Goal: Task Accomplishment & Management: Use online tool/utility

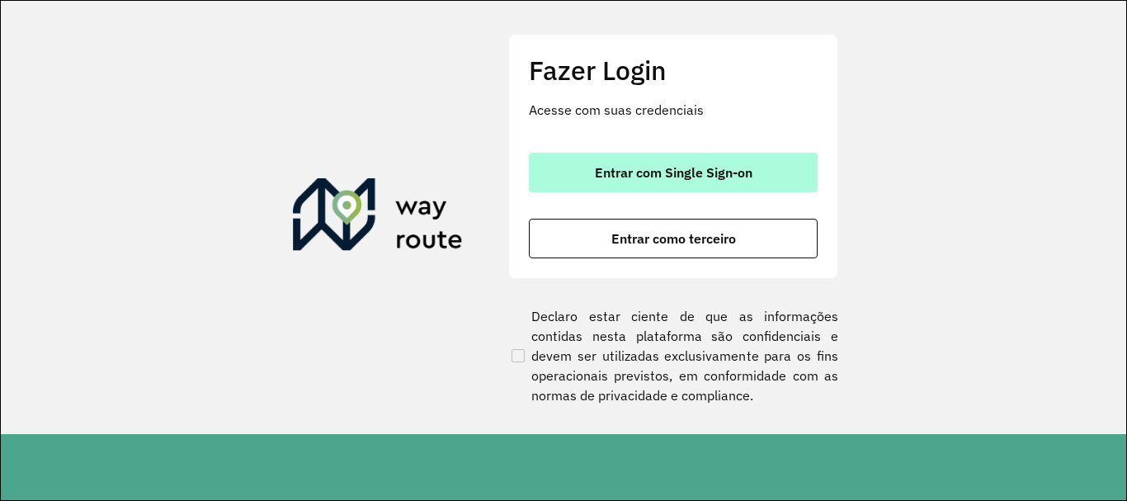
click at [646, 170] on span "Entrar com Single Sign-on" at bounding box center [674, 172] width 158 height 13
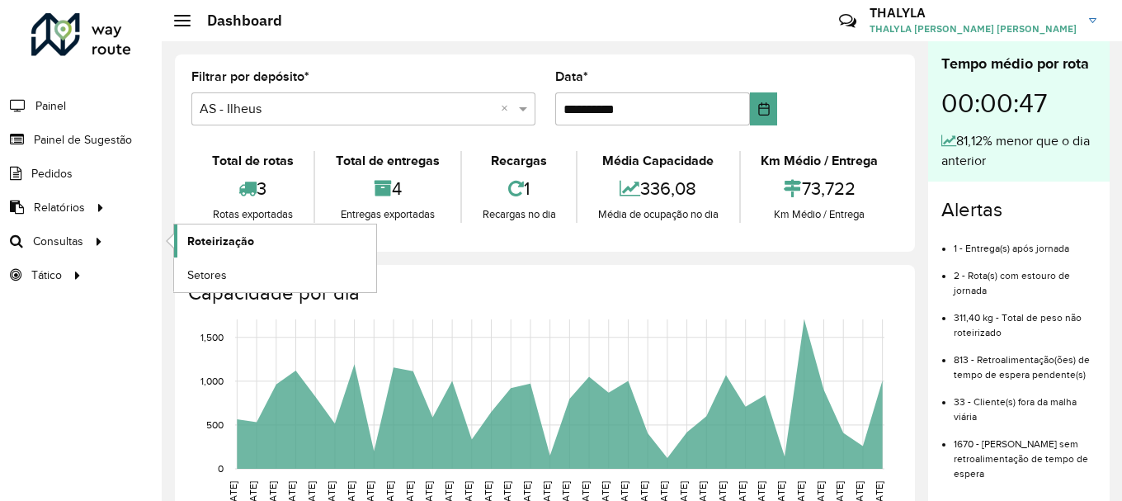
click at [247, 243] on span "Roteirização" at bounding box center [220, 241] width 67 height 17
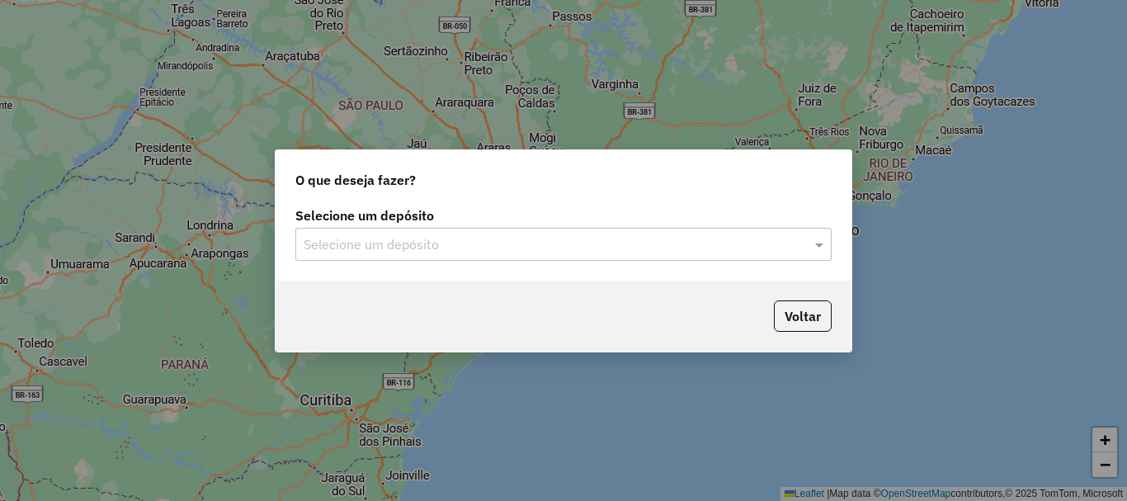
click at [391, 246] on input "text" at bounding box center [547, 245] width 487 height 20
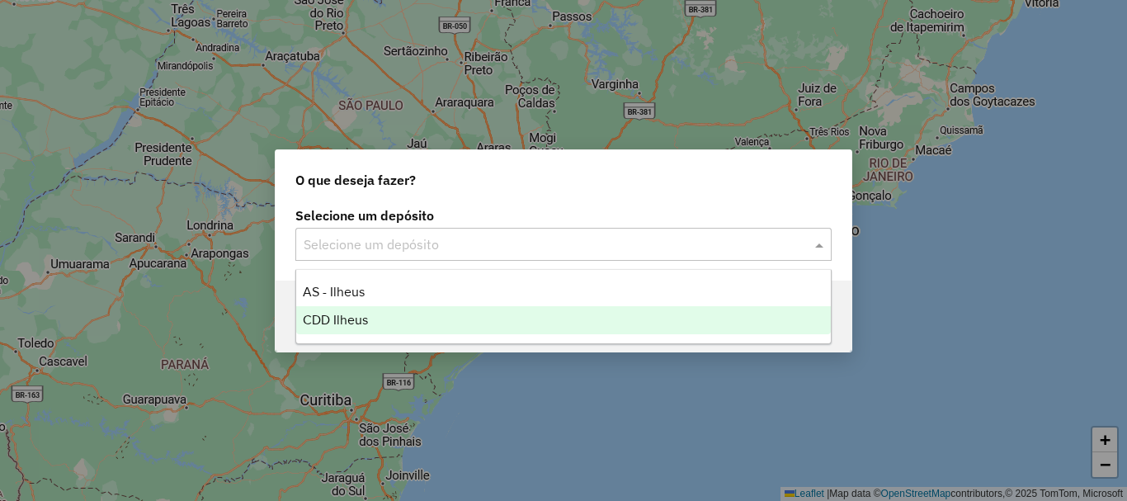
click at [333, 318] on span "CDD Ilheus" at bounding box center [335, 320] width 65 height 14
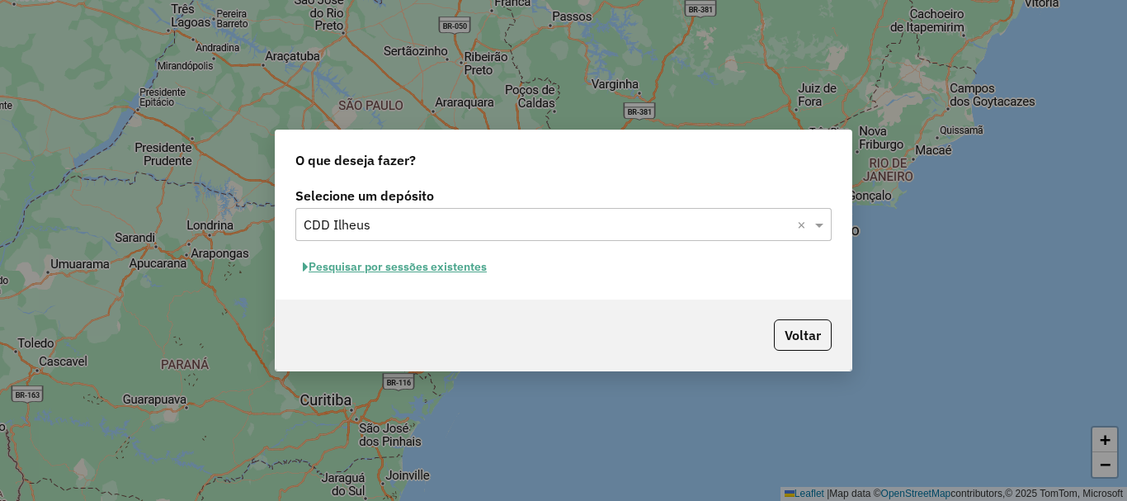
click at [387, 269] on button "Pesquisar por sessões existentes" at bounding box center [394, 267] width 199 height 26
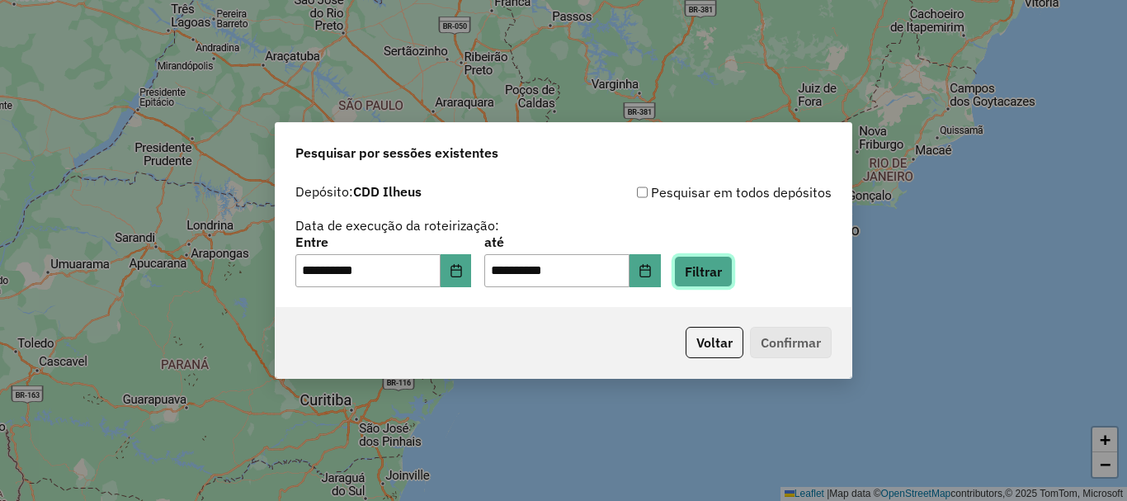
click at [733, 274] on button "Filtrar" at bounding box center [703, 271] width 59 height 31
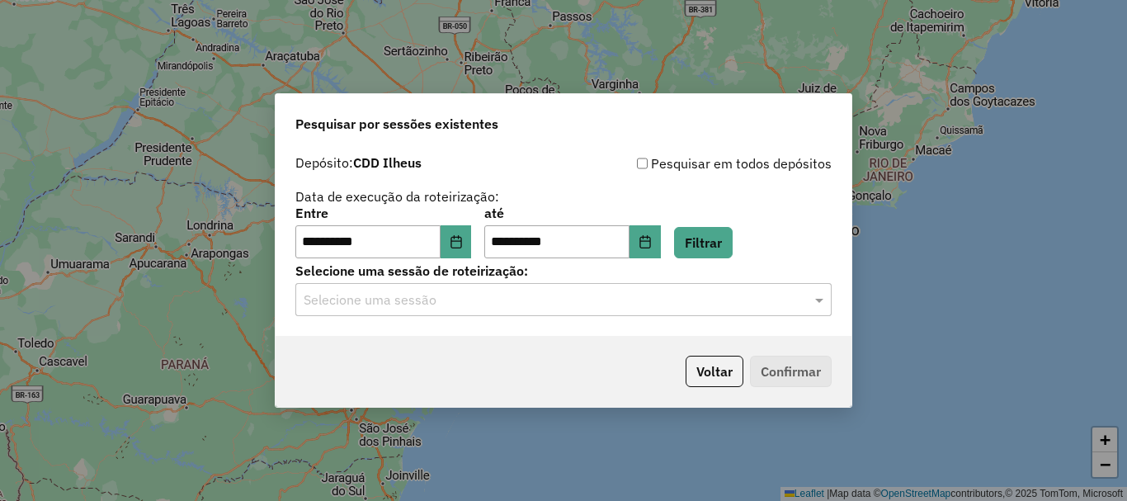
click at [441, 300] on input "text" at bounding box center [547, 300] width 487 height 20
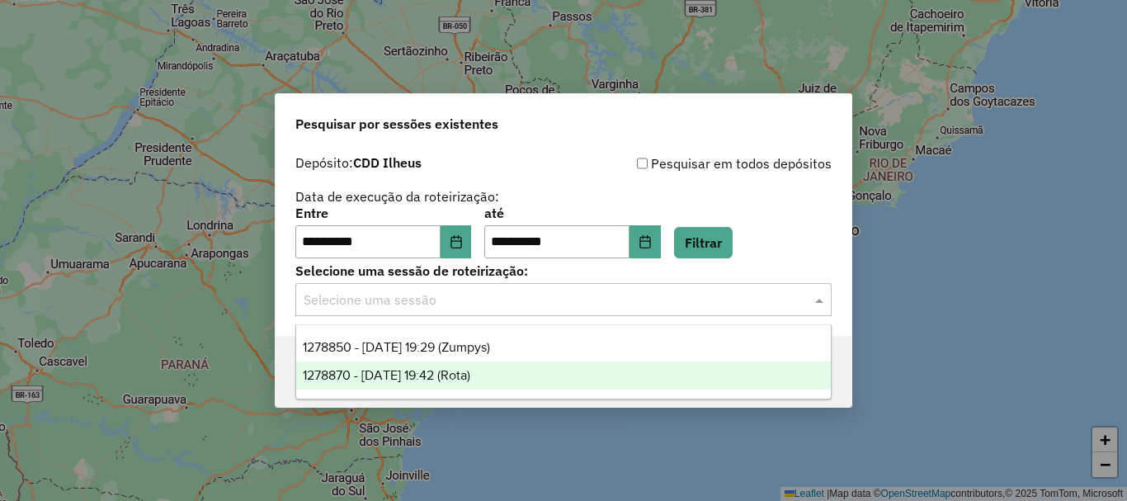
click at [468, 371] on span "1278870 - [DATE] 19:42 (Rota)" at bounding box center [386, 375] width 167 height 14
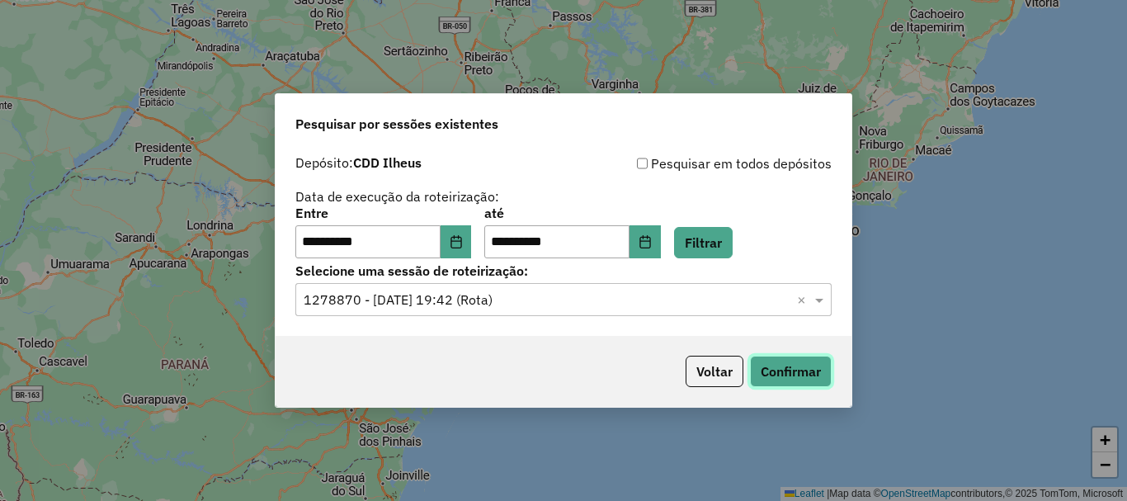
click at [779, 382] on button "Confirmar" at bounding box center [791, 371] width 82 height 31
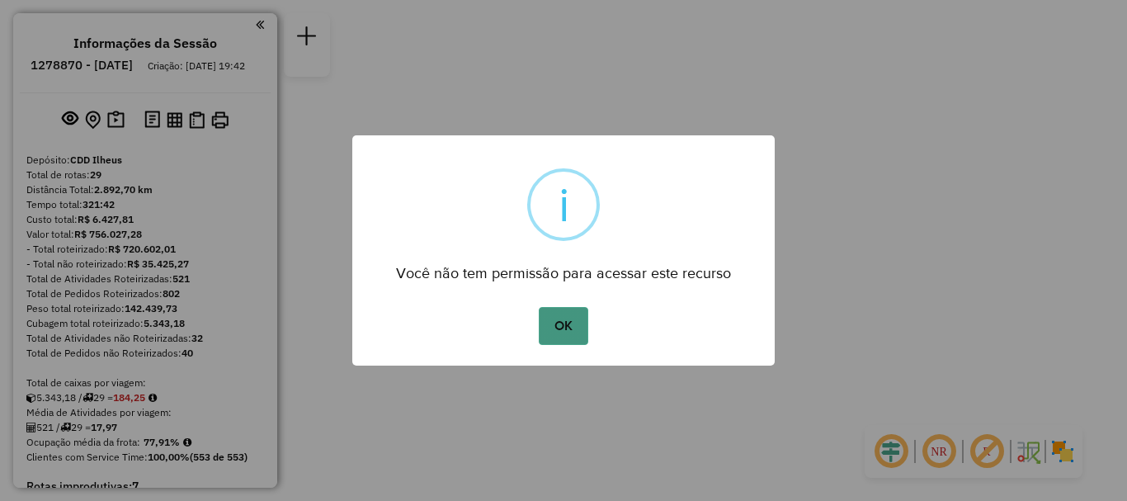
click at [546, 323] on button "OK" at bounding box center [563, 326] width 49 height 38
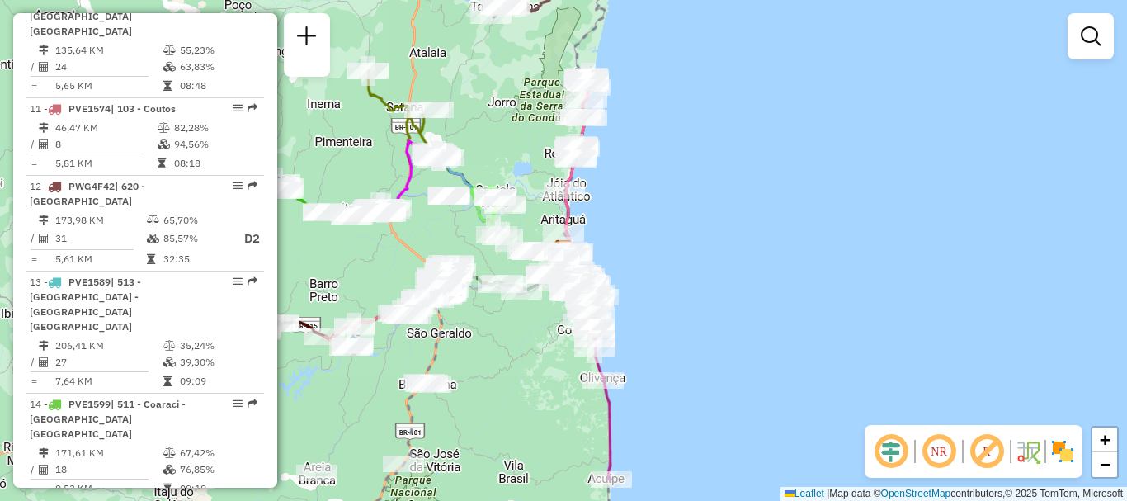
scroll to position [1650, 0]
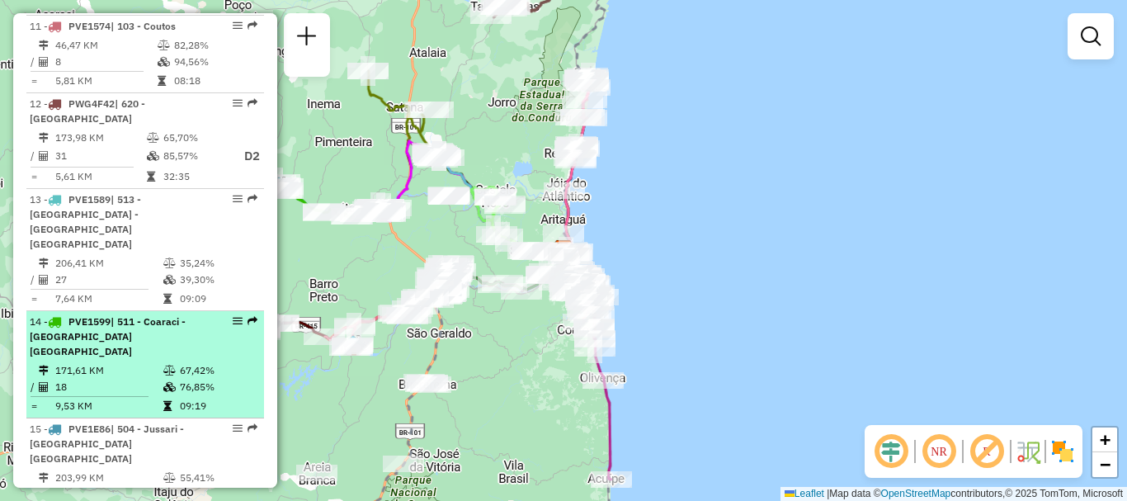
click at [87, 315] on span "PVE1599" at bounding box center [89, 321] width 42 height 12
select select "**********"
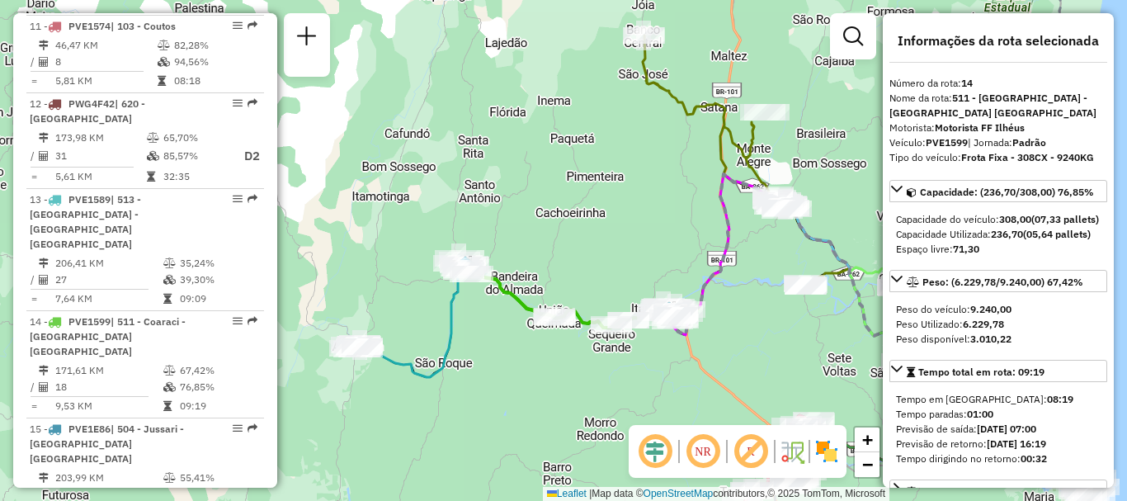
drag, startPoint x: 349, startPoint y: 324, endPoint x: 531, endPoint y: 362, distance: 186.2
click at [531, 362] on div "Janela de atendimento Grade de atendimento Capacidade Transportadoras Veículos …" at bounding box center [563, 250] width 1127 height 501
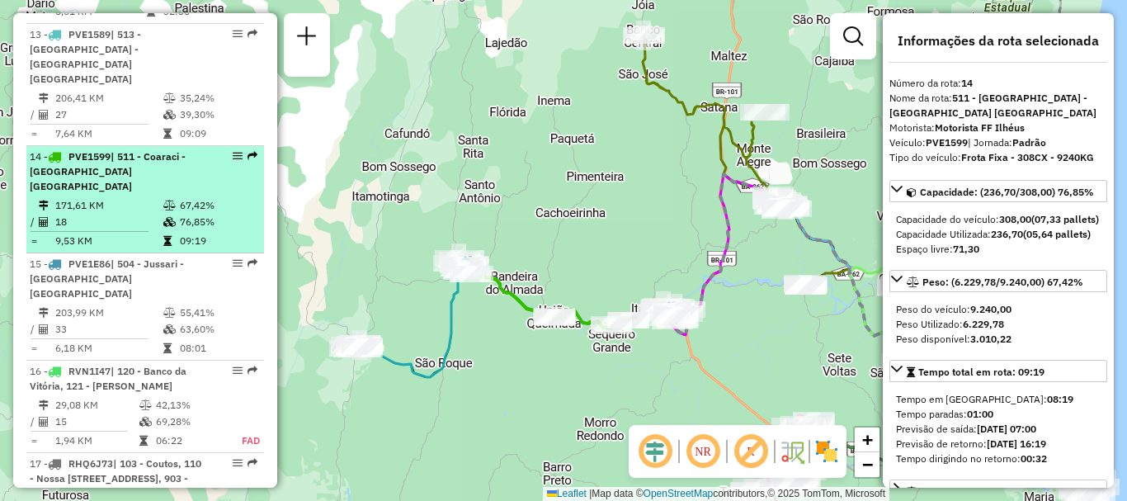
scroll to position [1898, 0]
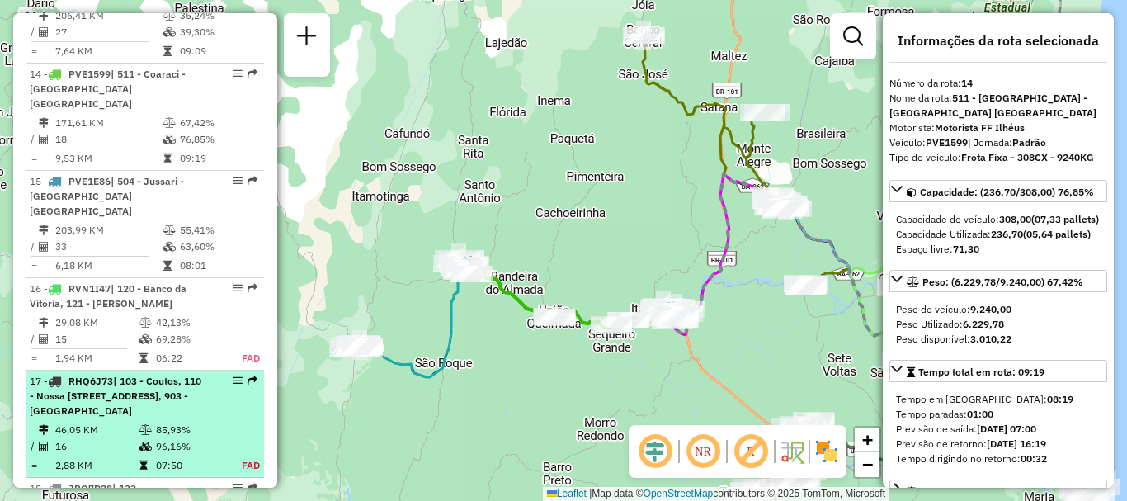
click at [122, 375] on span "| 103 - Coutos, 110 - Nossa Sra. da Vitória, 111 - Pontal, 112 - São Francisco,…" at bounding box center [116, 396] width 172 height 42
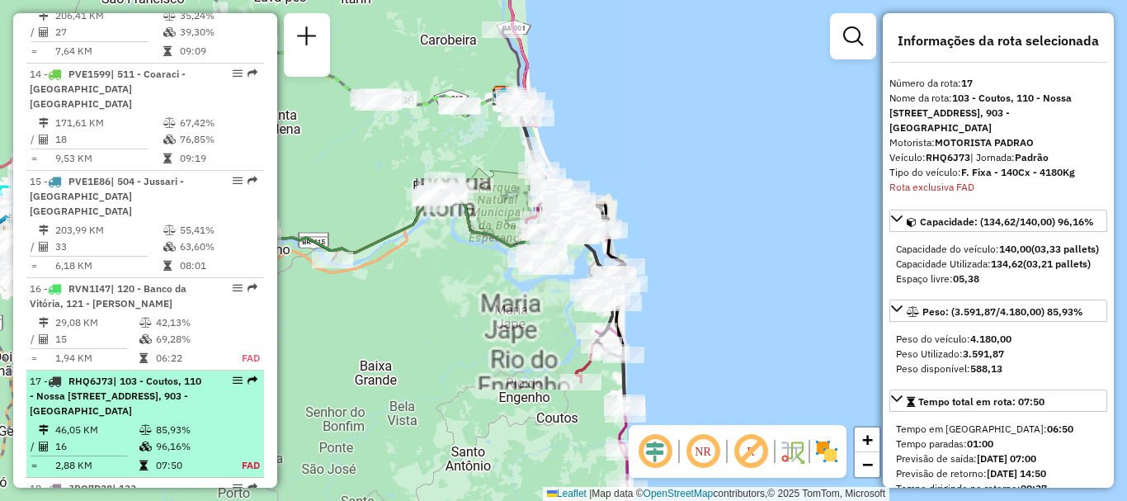
scroll to position [2136, 0]
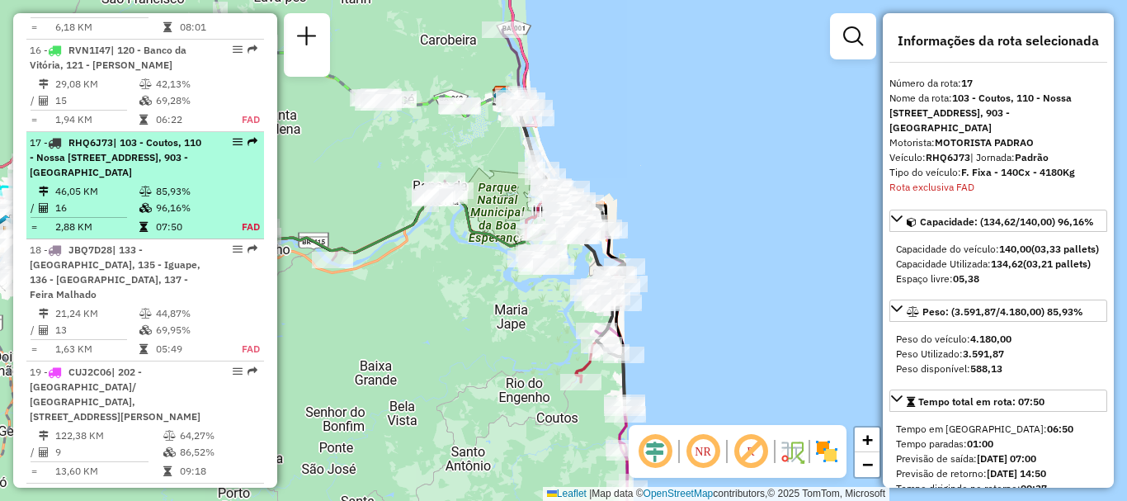
drag, startPoint x: 173, startPoint y: 38, endPoint x: 107, endPoint y: 94, distance: 86.6
click at [107, 183] on td "46,05 KM" at bounding box center [96, 191] width 84 height 17
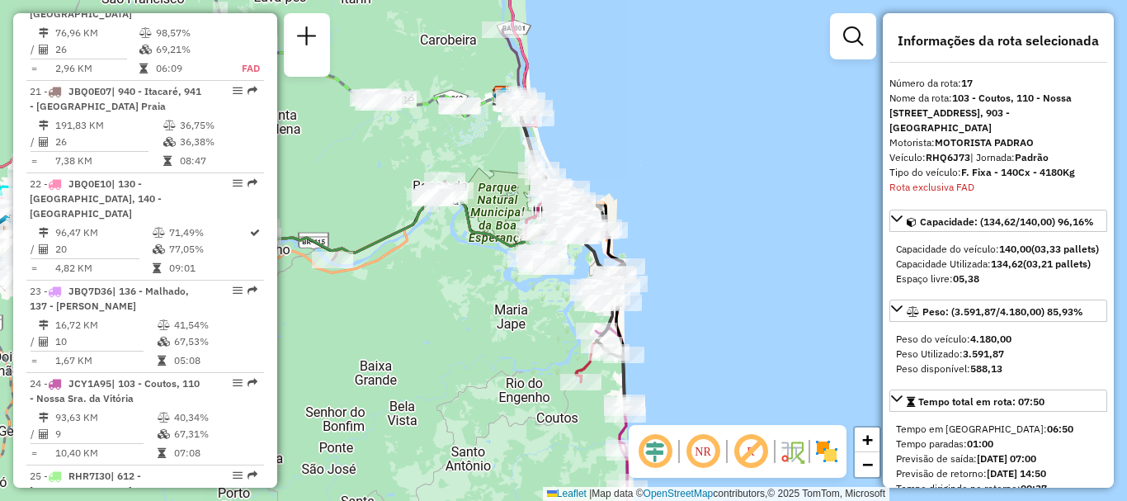
scroll to position [2714, 0]
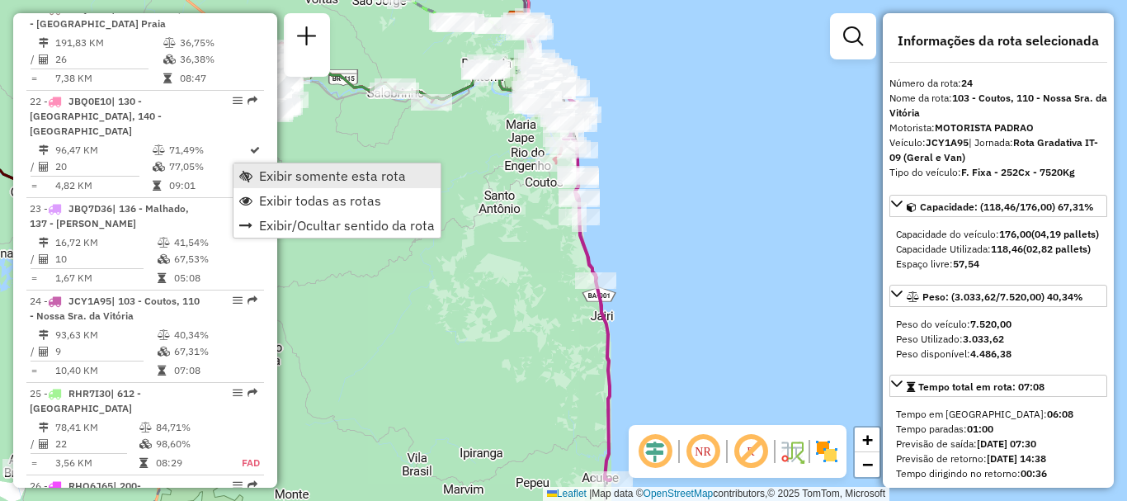
click at [273, 178] on span "Exibir somente esta rota" at bounding box center [332, 175] width 147 height 13
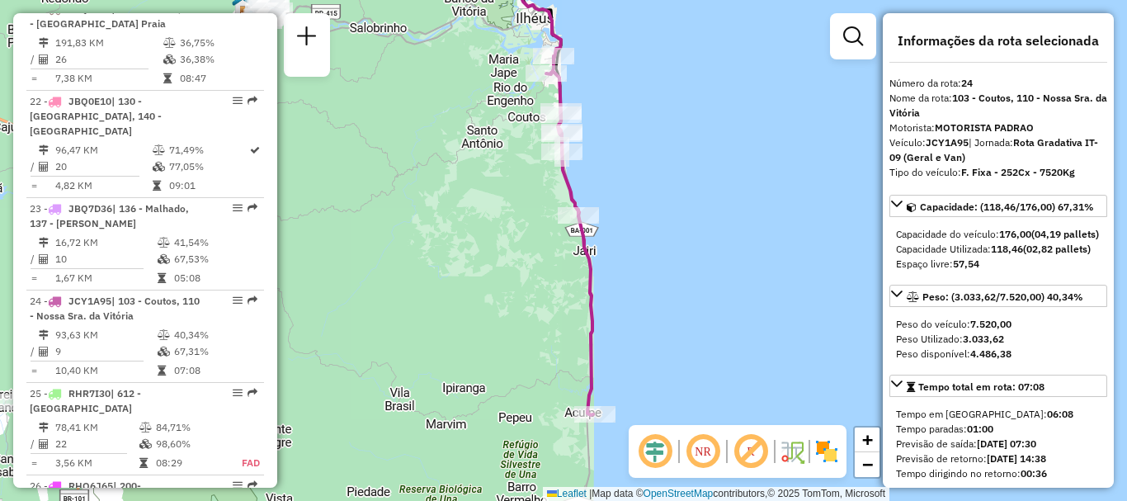
drag, startPoint x: 520, startPoint y: 292, endPoint x: 502, endPoint y: 227, distance: 67.4
click at [502, 227] on div "Janela de atendimento Grade de atendimento Capacidade Transportadoras Veículos …" at bounding box center [563, 250] width 1127 height 501
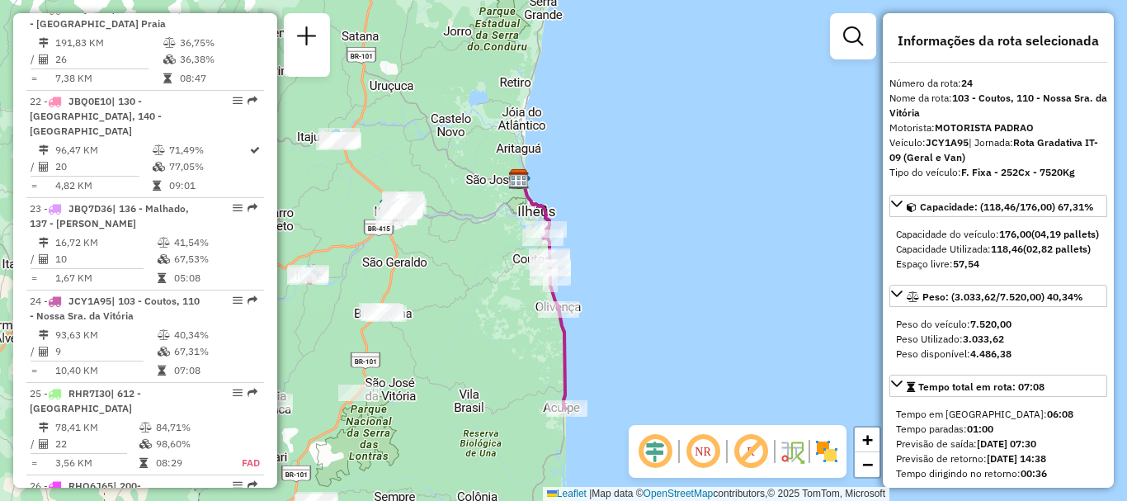
drag, startPoint x: 491, startPoint y: 234, endPoint x: 510, endPoint y: 309, distance: 77.4
click at [510, 309] on div "Janela de atendimento Grade de atendimento Capacidade Transportadoras Veículos …" at bounding box center [563, 250] width 1127 height 501
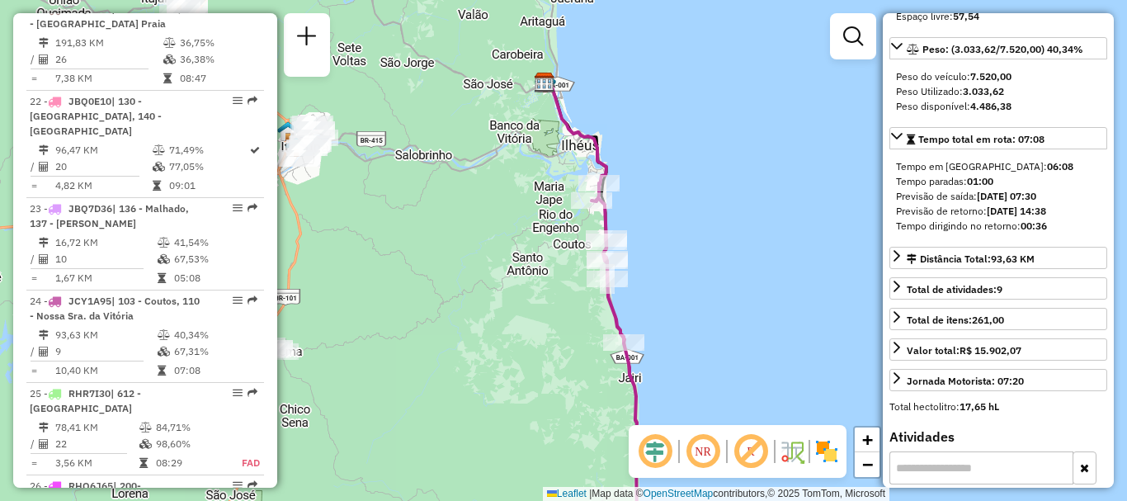
scroll to position [330, 0]
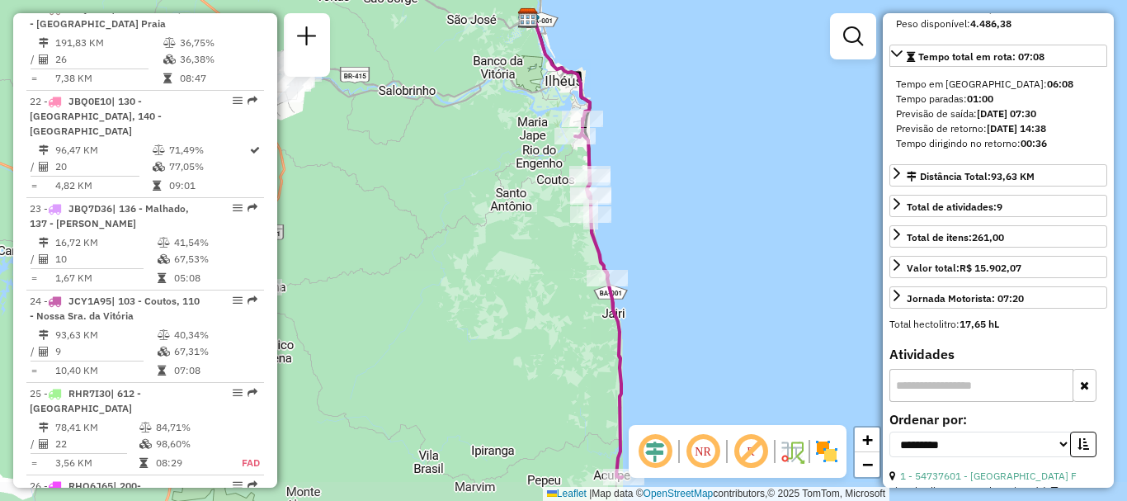
drag, startPoint x: 739, startPoint y: 314, endPoint x: 723, endPoint y: 249, distance: 67.2
click at [723, 249] on div "Janela de atendimento Grade de atendimento Capacidade Transportadoras Veículos …" at bounding box center [563, 250] width 1127 height 501
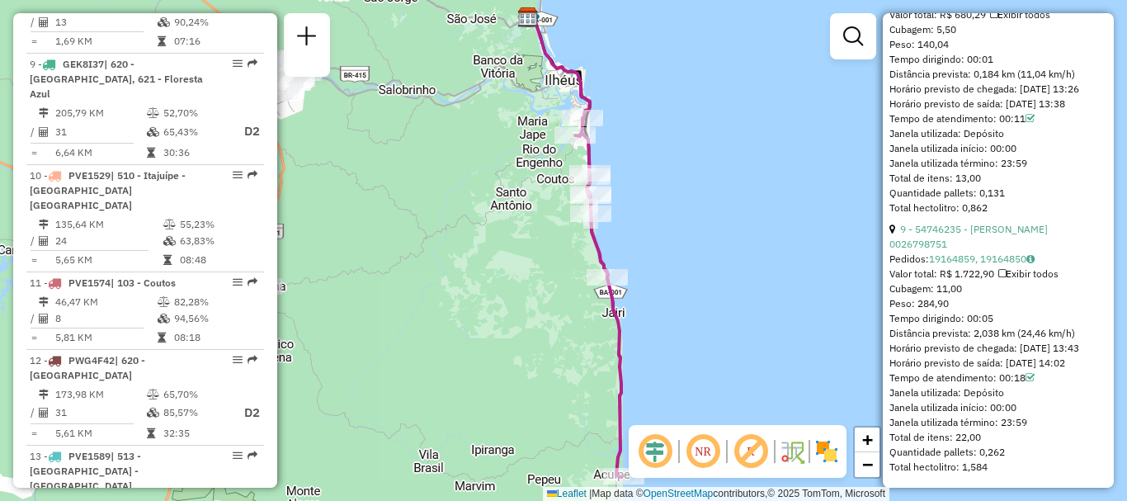
scroll to position [1311, 0]
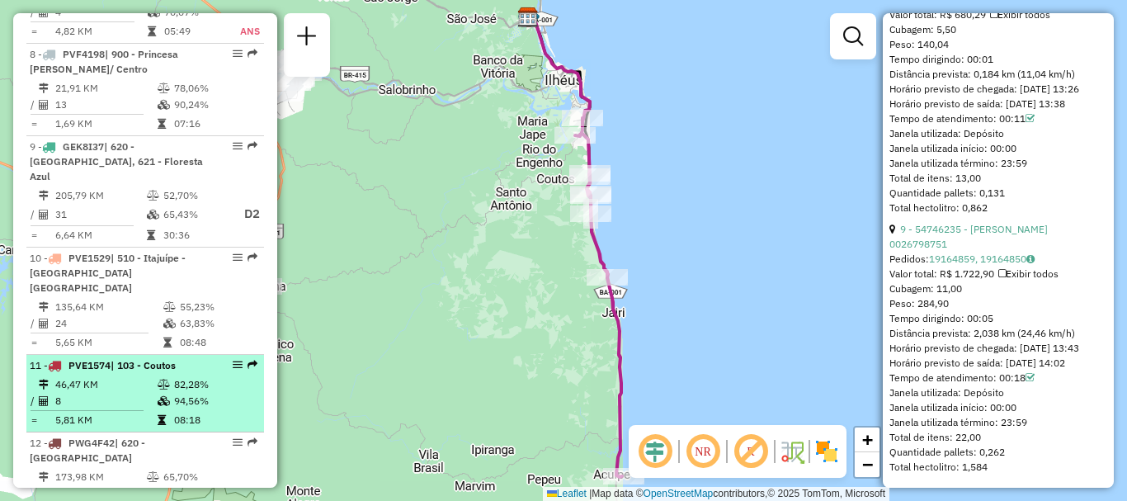
click at [147, 359] on span "| 103 - Coutos" at bounding box center [143, 365] width 65 height 12
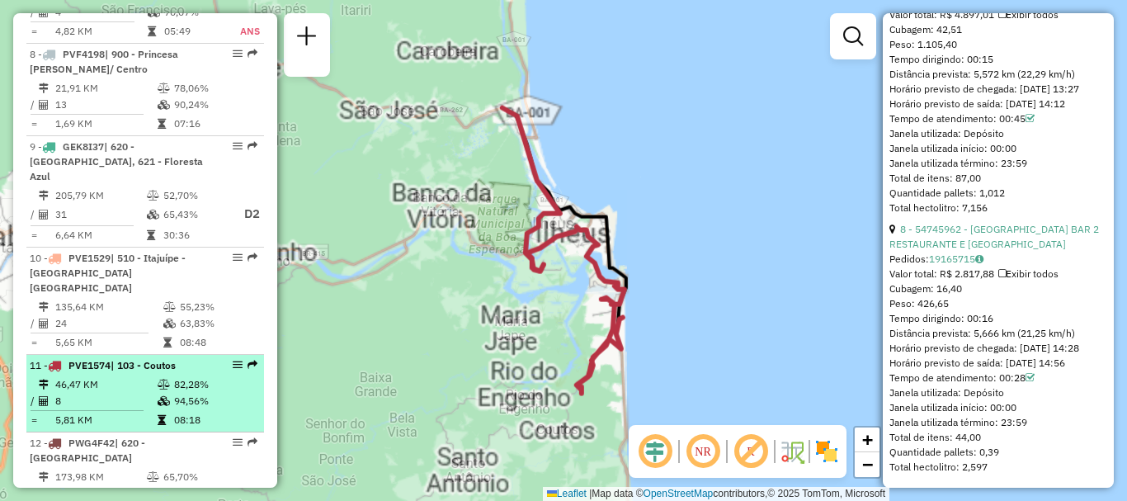
scroll to position [2754, 0]
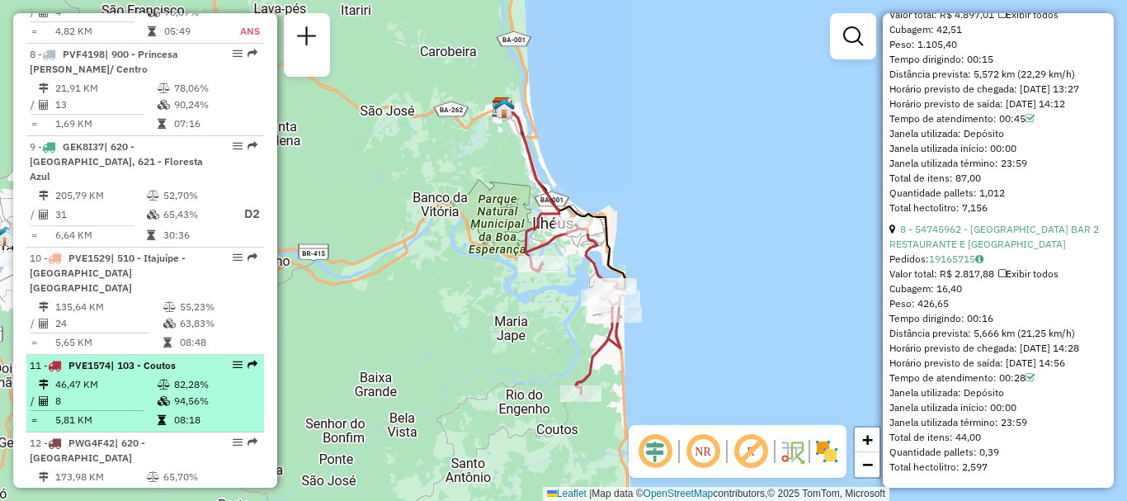
drag, startPoint x: 242, startPoint y: 321, endPoint x: 231, endPoint y: 323, distance: 10.9
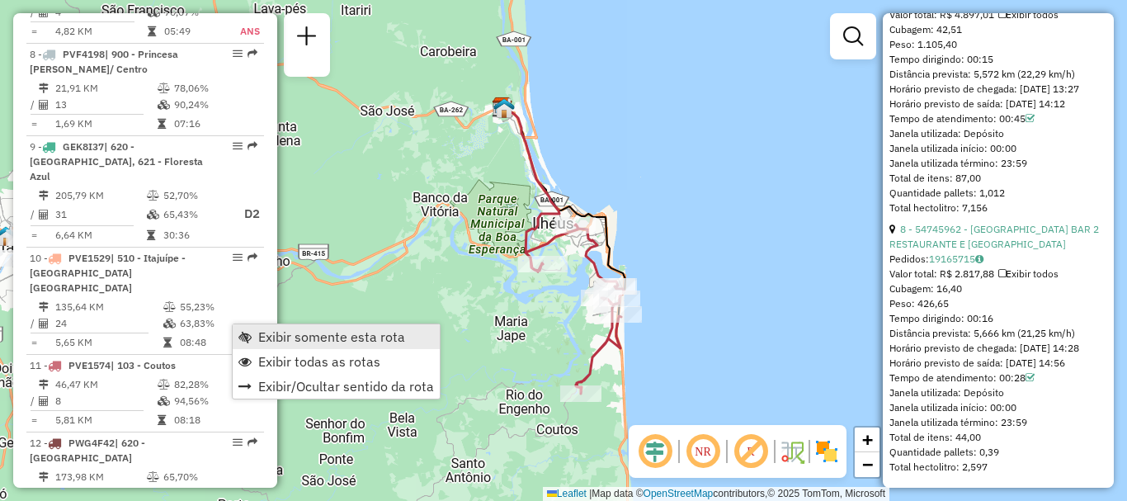
click at [311, 338] on span "Exibir somente esta rota" at bounding box center [331, 336] width 147 height 13
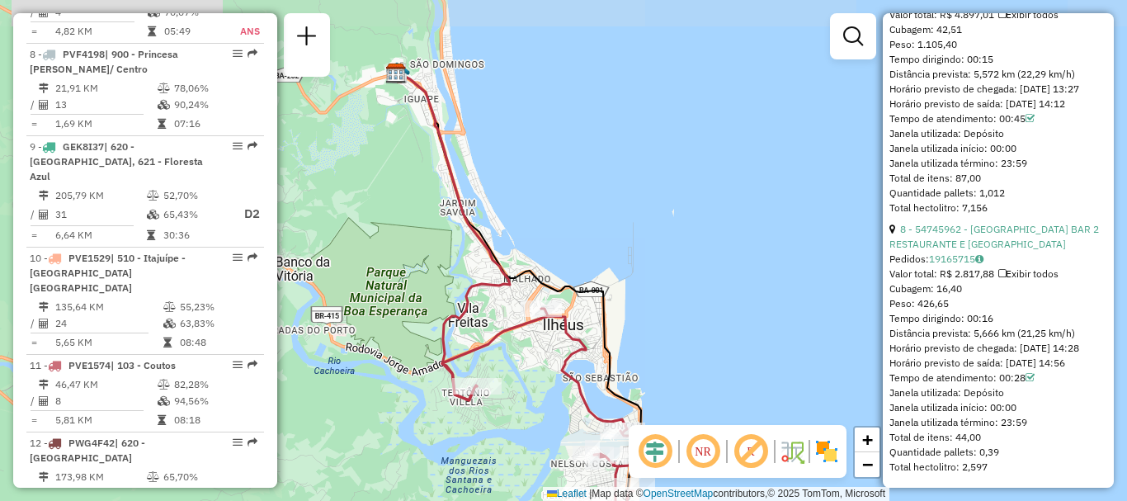
drag, startPoint x: 565, startPoint y: 296, endPoint x: 545, endPoint y: 392, distance: 97.7
click at [545, 392] on div "Janela de atendimento Grade de atendimento Capacidade Transportadoras Veículos …" at bounding box center [563, 250] width 1127 height 501
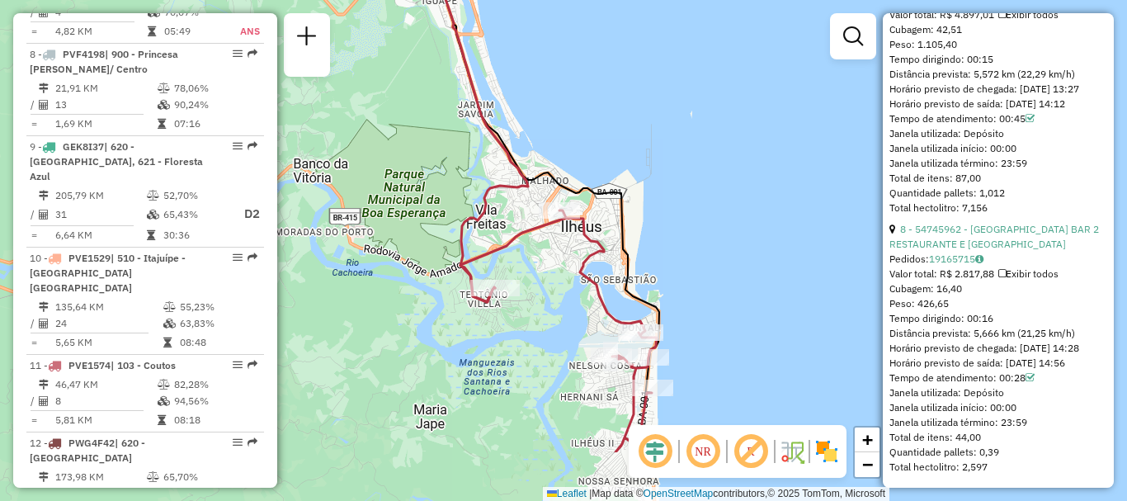
drag, startPoint x: 655, startPoint y: 295, endPoint x: 679, endPoint y: 167, distance: 130.9
click at [679, 167] on div "Janela de atendimento Grade de atendimento Capacidade Transportadoras Veículos …" at bounding box center [563, 250] width 1127 height 501
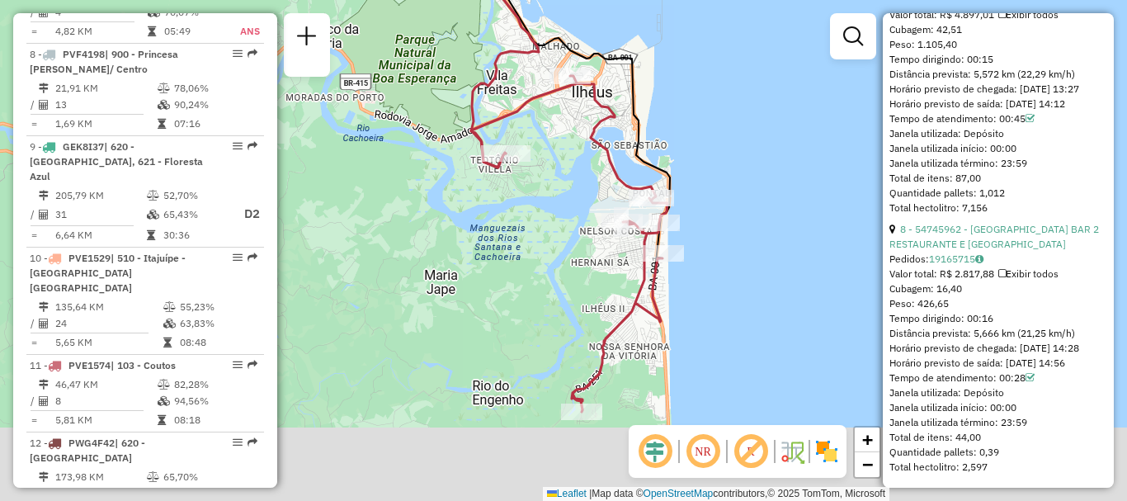
drag, startPoint x: 715, startPoint y: 304, endPoint x: 714, endPoint y: 215, distance: 89.1
click at [714, 215] on div "Janela de atendimento Grade de atendimento Capacidade Transportadoras Veículos …" at bounding box center [563, 250] width 1127 height 501
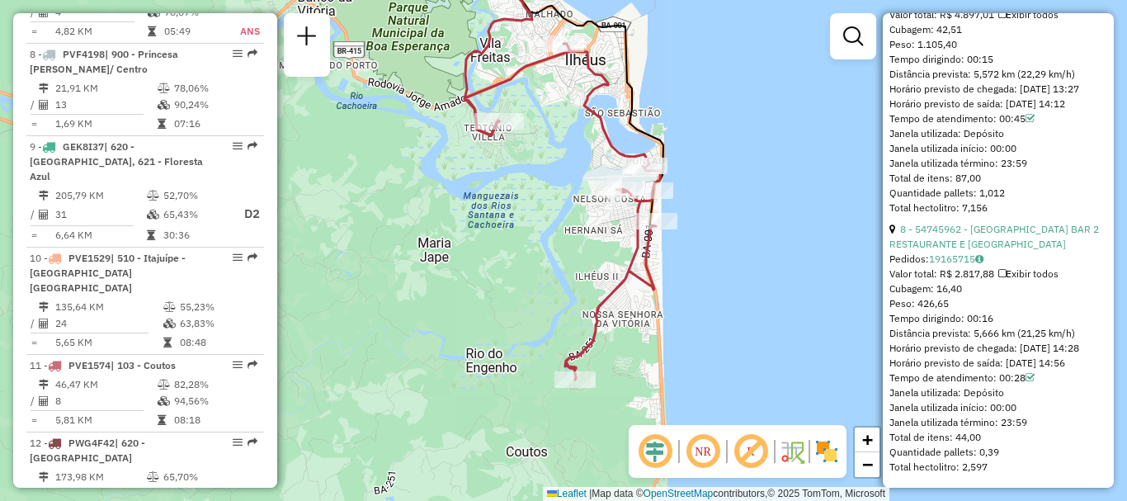
drag, startPoint x: 745, startPoint y: 342, endPoint x: 738, endPoint y: 309, distance: 34.5
click at [738, 309] on div "Janela de atendimento Grade de atendimento Capacidade Transportadoras Veículos …" at bounding box center [563, 250] width 1127 height 501
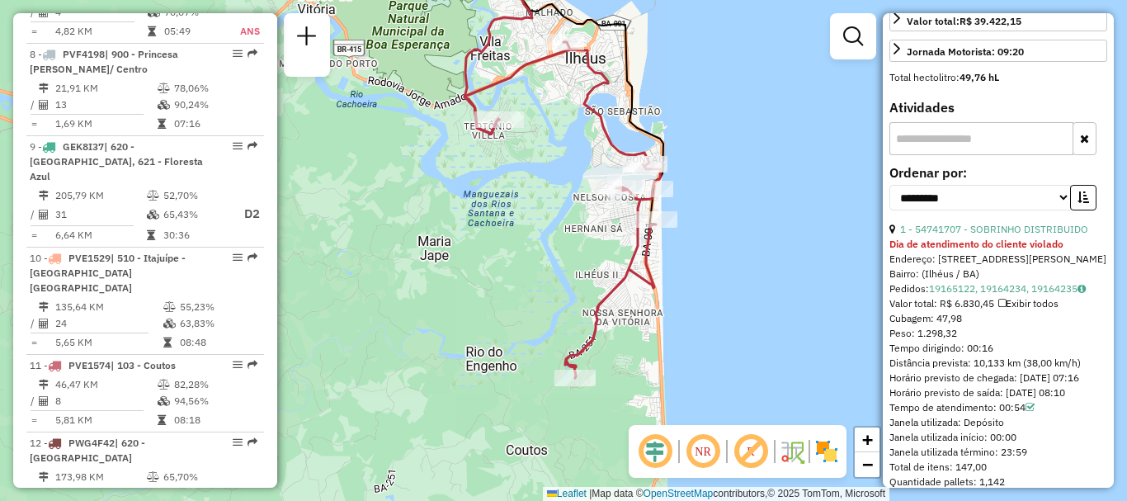
scroll to position [660, 0]
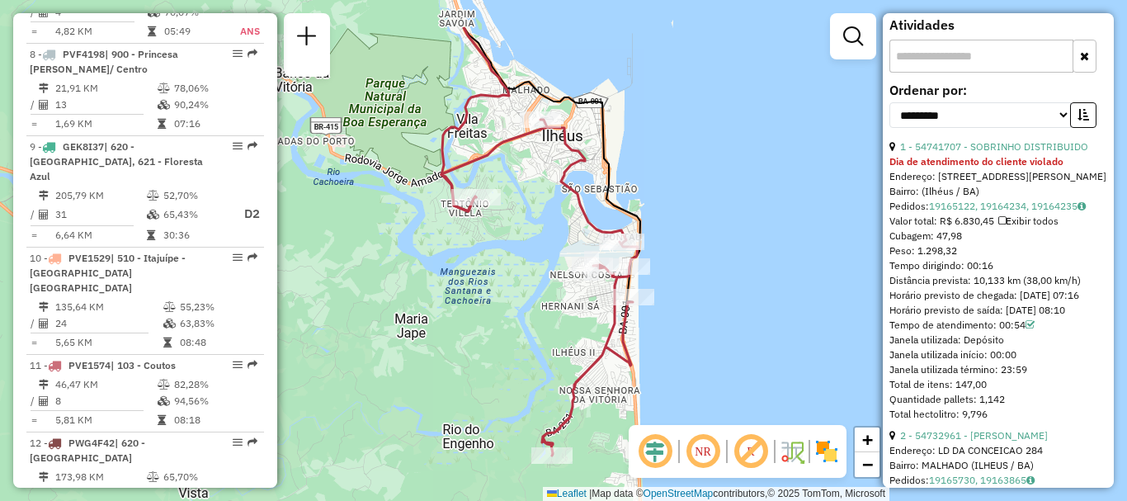
drag, startPoint x: 568, startPoint y: 167, endPoint x: 545, endPoint y: 244, distance: 80.9
click at [545, 244] on div "Janela de atendimento Grade de atendimento Capacidade Transportadoras Veículos …" at bounding box center [563, 250] width 1127 height 501
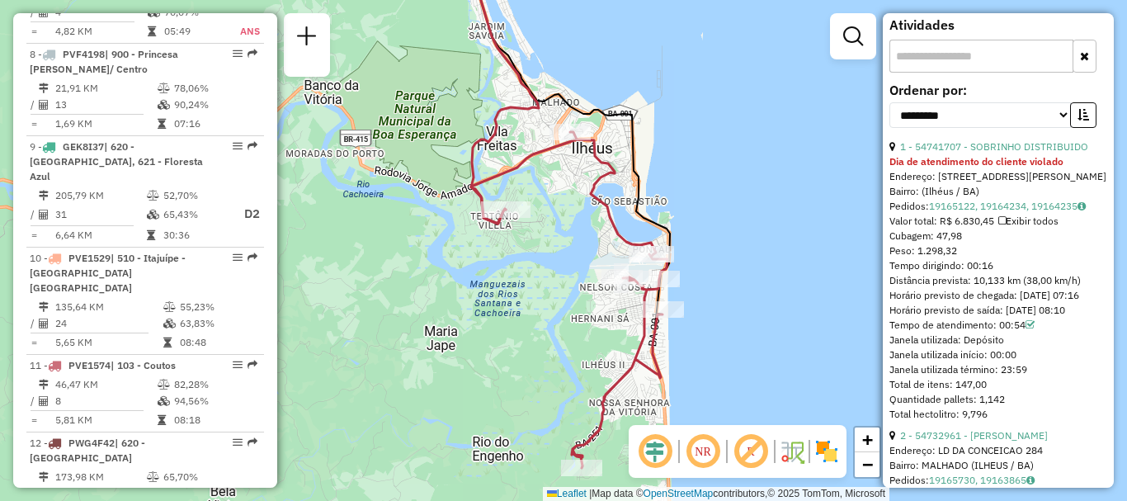
drag, startPoint x: 546, startPoint y: 210, endPoint x: 576, endPoint y: 222, distance: 31.9
click at [576, 222] on div "Janela de atendimento Grade de atendimento Capacidade Transportadoras Veículos …" at bounding box center [563, 250] width 1127 height 501
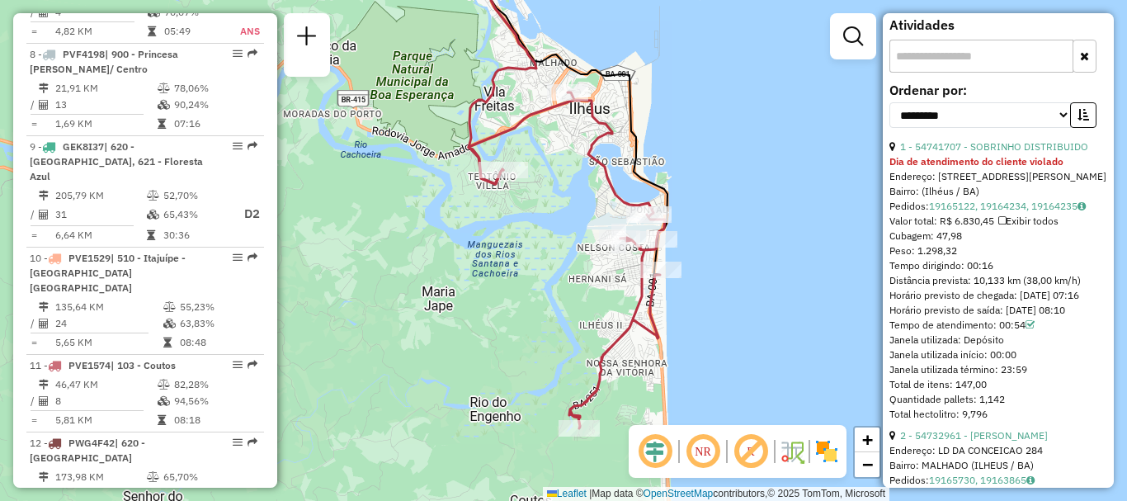
drag, startPoint x: 559, startPoint y: 298, endPoint x: 557, endPoint y: 259, distance: 38.9
click at [557, 259] on div "Janela de atendimento Grade de atendimento Capacidade Transportadoras Veículos …" at bounding box center [563, 250] width 1127 height 501
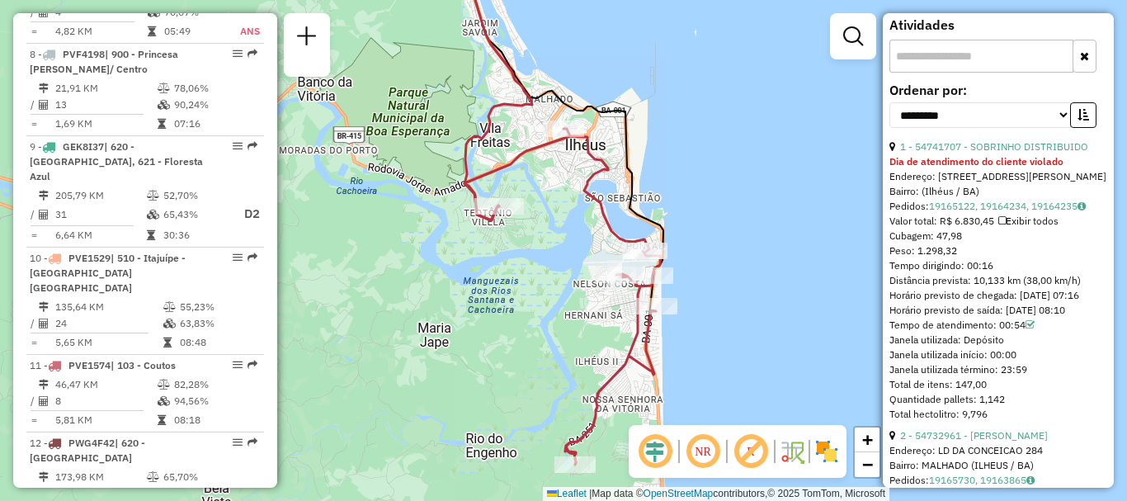
drag, startPoint x: 556, startPoint y: 269, endPoint x: 553, endPoint y: 289, distance: 20.1
click at [553, 289] on div "Janela de atendimento Grade de atendimento Capacidade Transportadoras Veículos …" at bounding box center [563, 250] width 1127 height 501
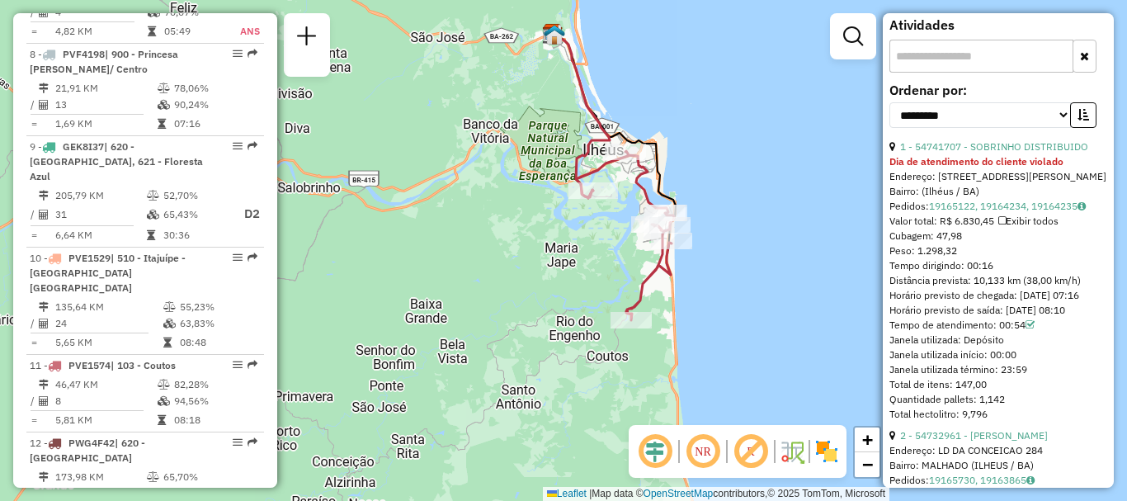
drag, startPoint x: 804, startPoint y: 294, endPoint x: 755, endPoint y: 215, distance: 92.3
click at [755, 215] on div "Janela de atendimento Grade de atendimento Capacidade Transportadoras Veículos …" at bounding box center [563, 250] width 1127 height 501
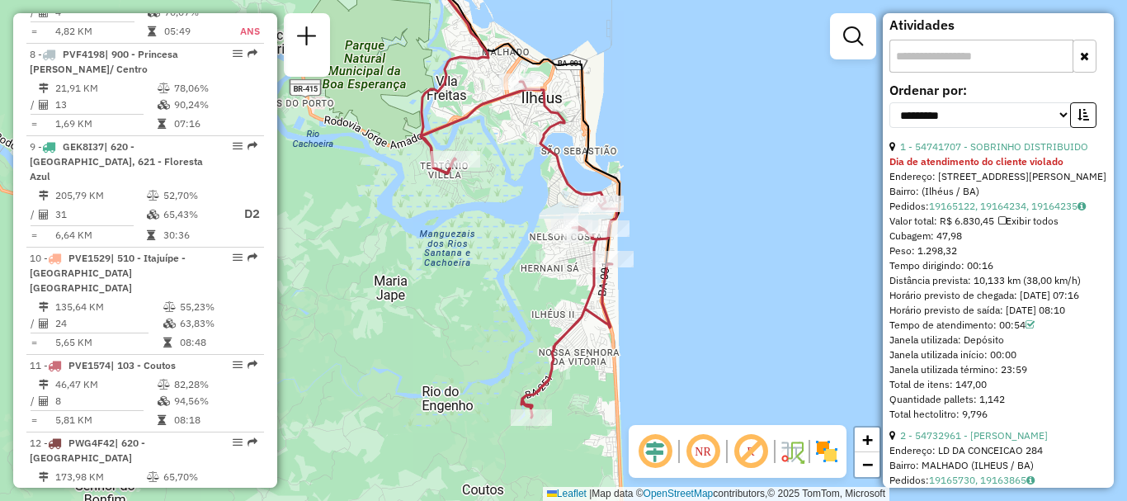
drag, startPoint x: 755, startPoint y: 220, endPoint x: 780, endPoint y: 218, distance: 24.9
click at [780, 218] on div "Janela de atendimento Grade de atendimento Capacidade Transportadoras Veículos …" at bounding box center [563, 250] width 1127 height 501
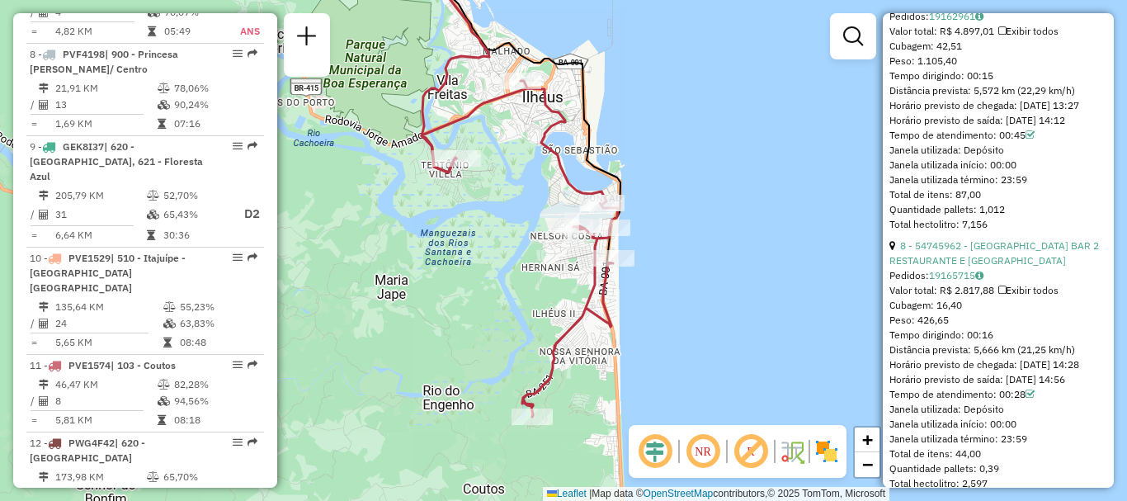
scroll to position [2507, 0]
